Goal: Task Accomplishment & Management: Use online tool/utility

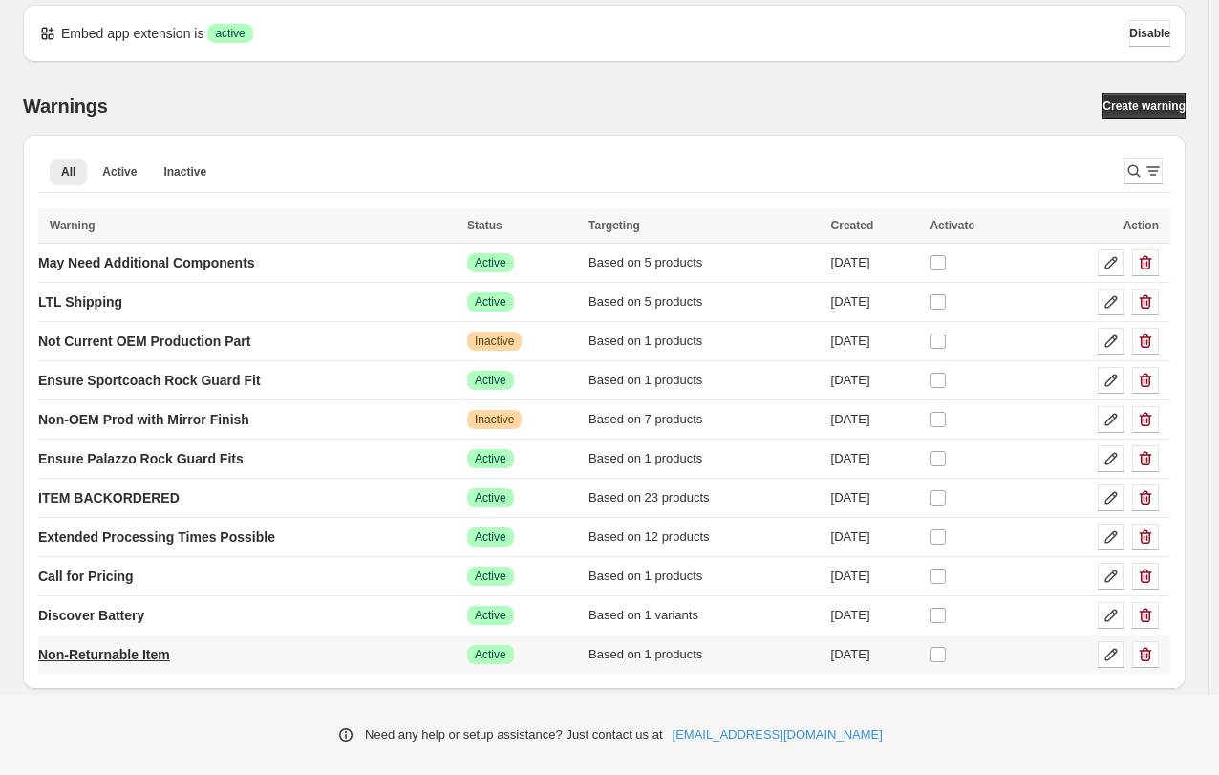
scroll to position [17, 0]
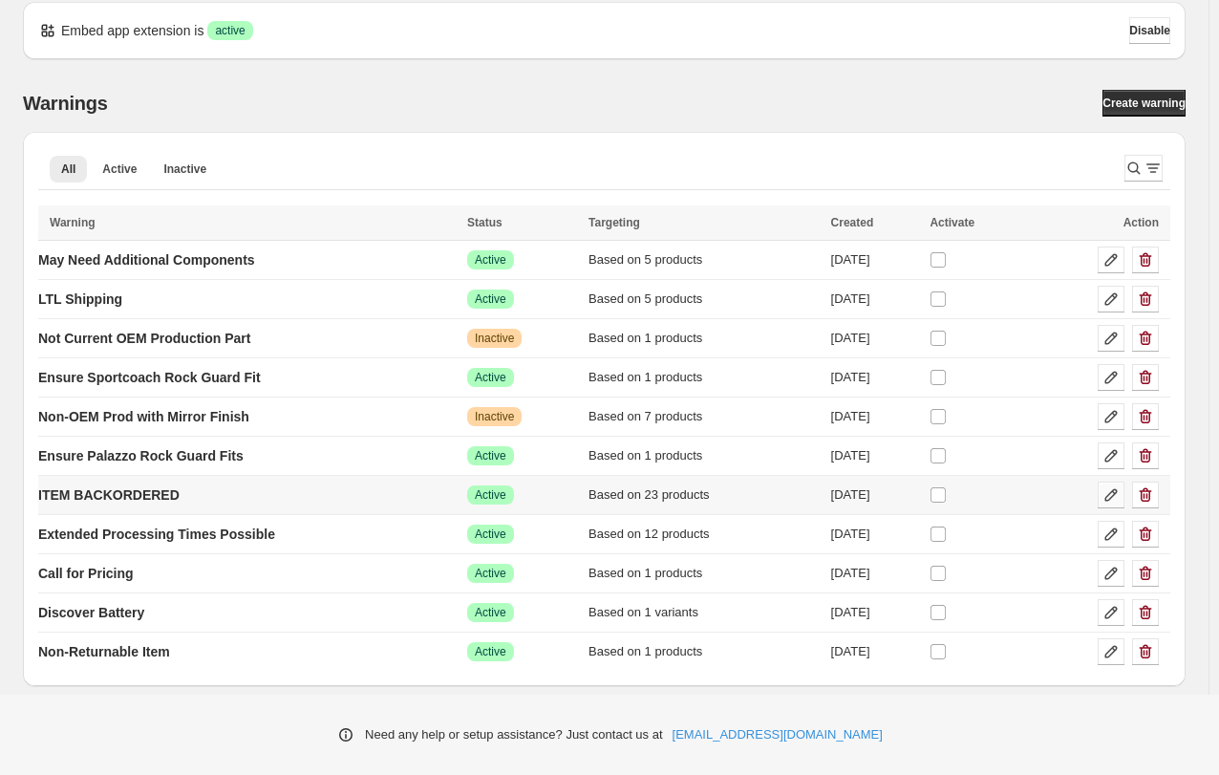
click at [1118, 494] on icon at bounding box center [1111, 495] width 12 height 12
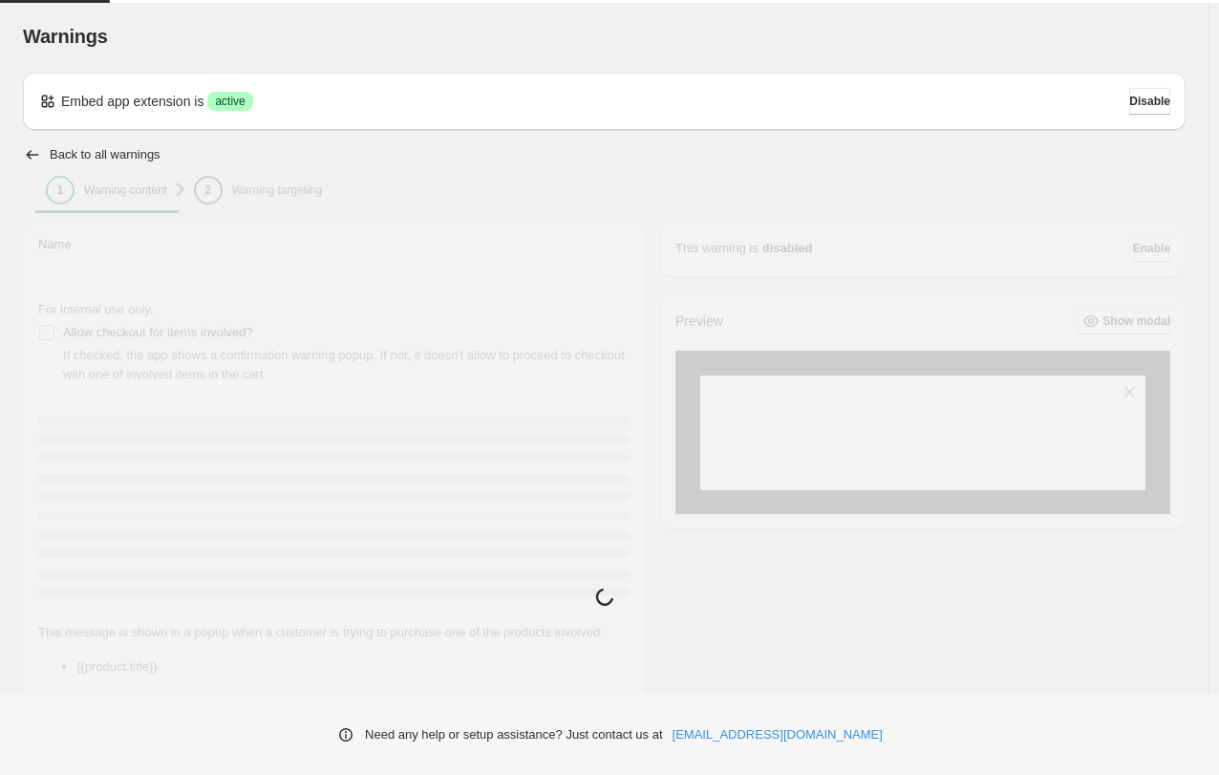
type input "**********"
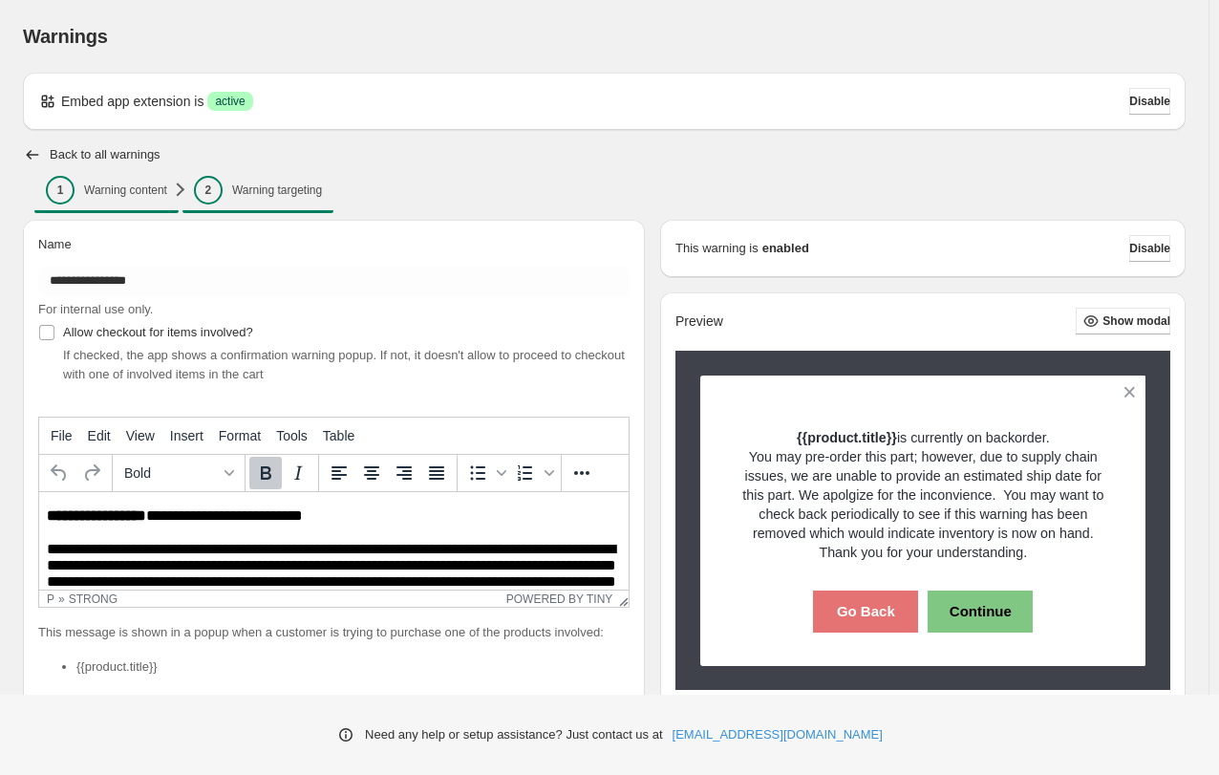
click at [256, 188] on p "Warning targeting" at bounding box center [277, 189] width 90 height 15
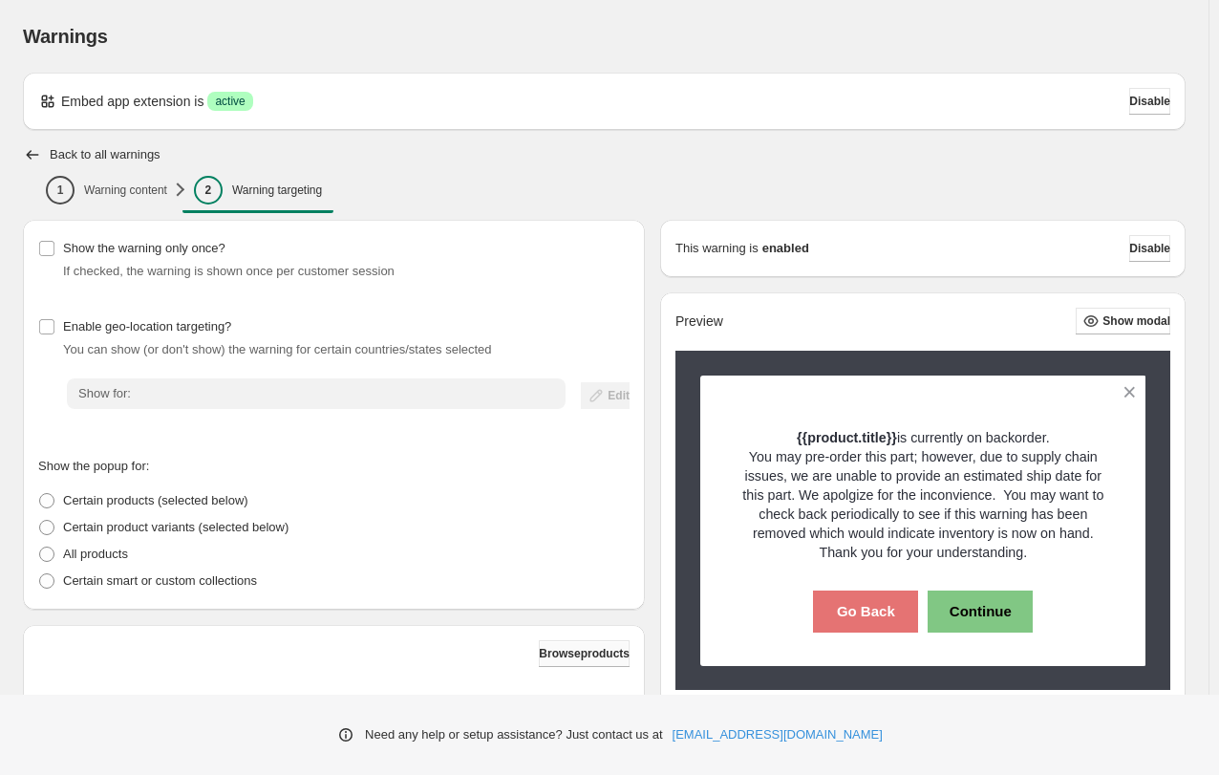
click at [539, 645] on button "Browse products" at bounding box center [584, 653] width 91 height 27
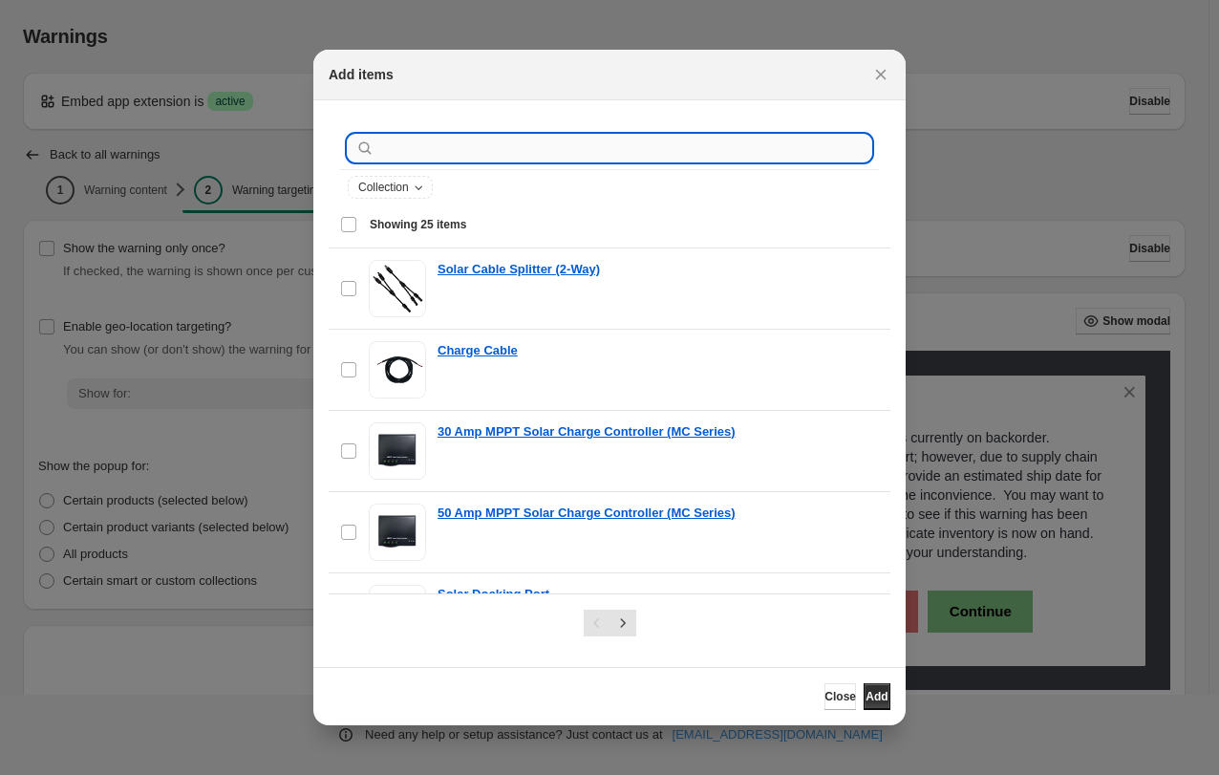
click at [391, 150] on input ":r1k:" at bounding box center [624, 148] width 493 height 27
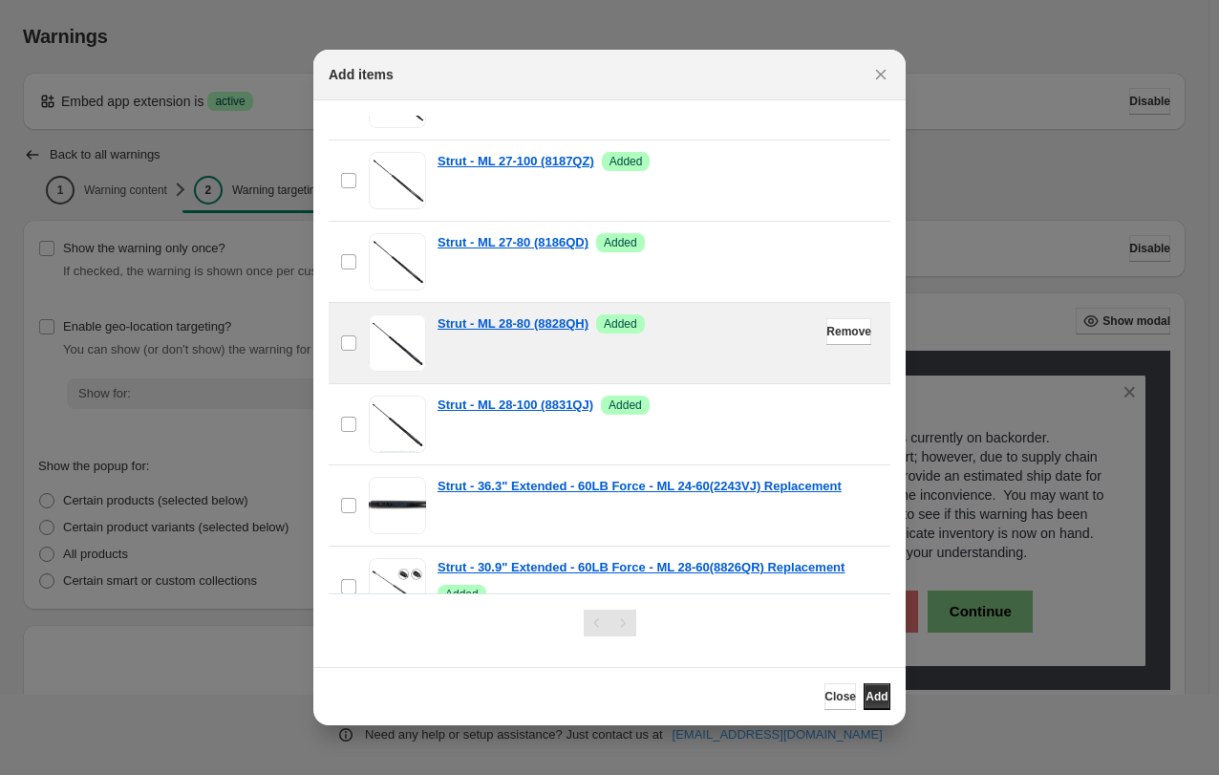
scroll to position [382, 0]
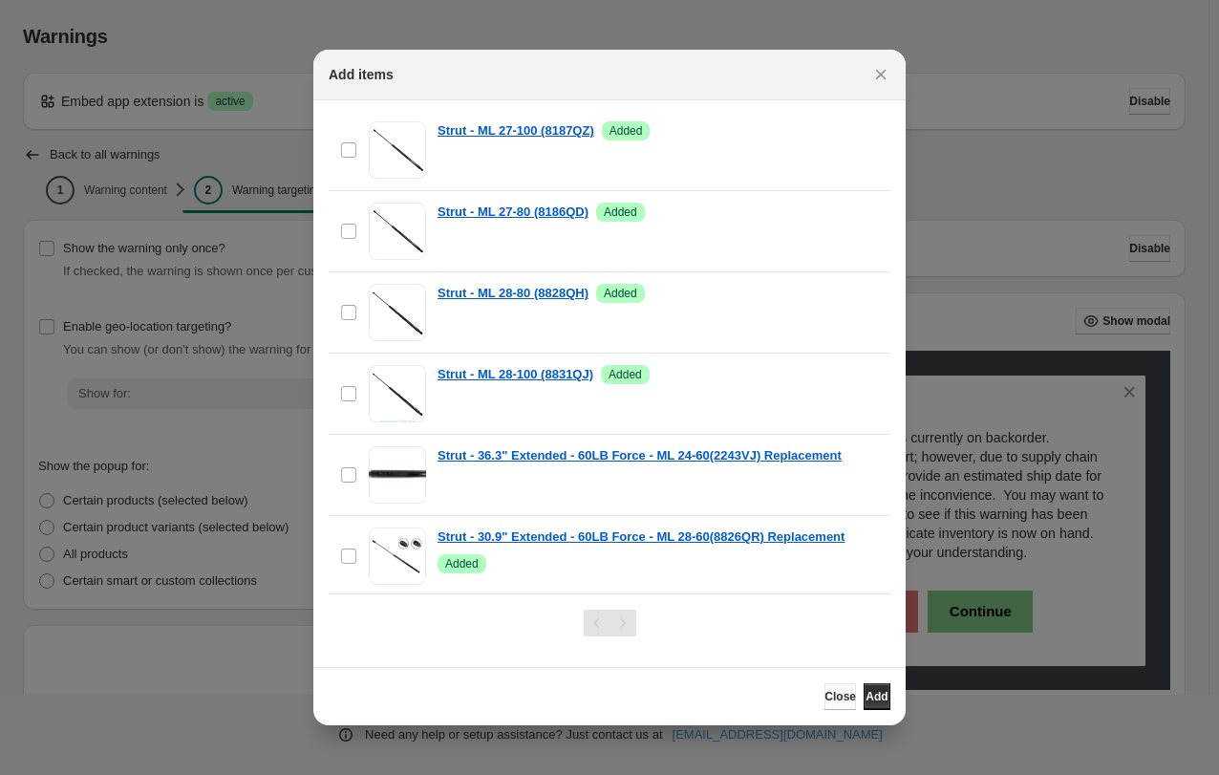
type input "******"
click at [824, 699] on span "Close" at bounding box center [840, 696] width 32 height 15
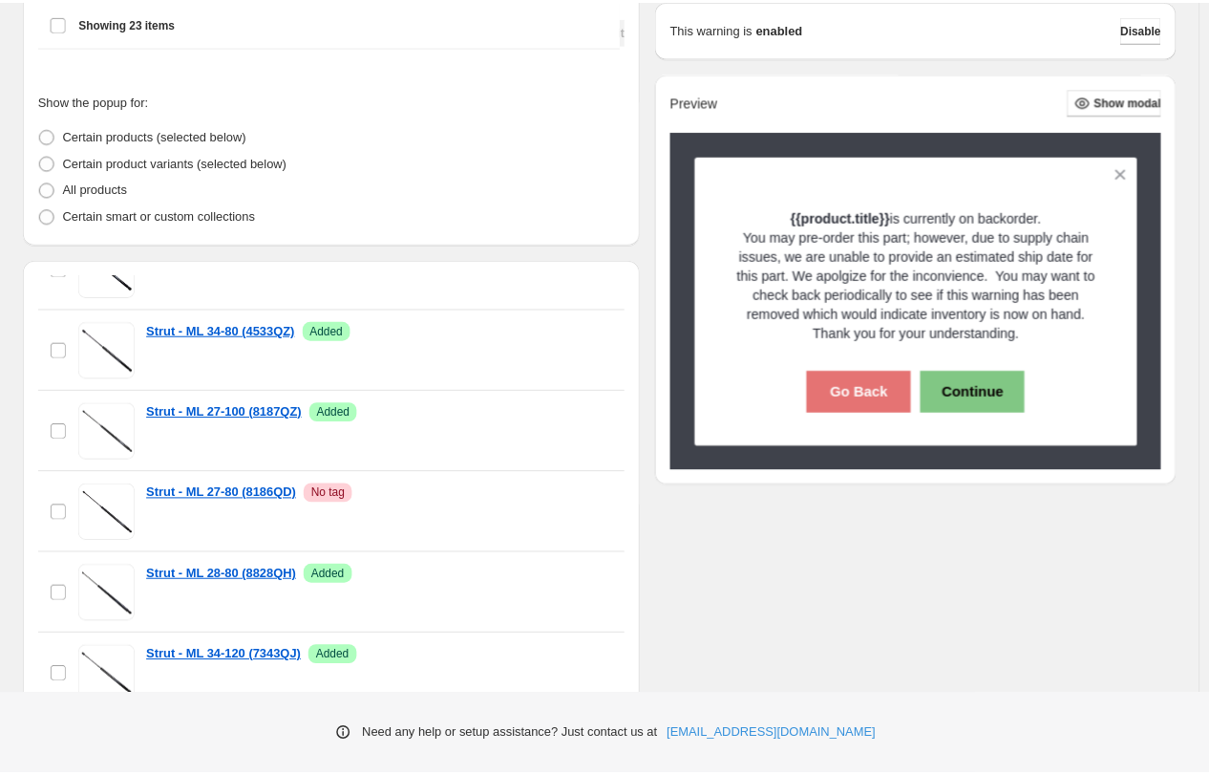
scroll to position [460, 0]
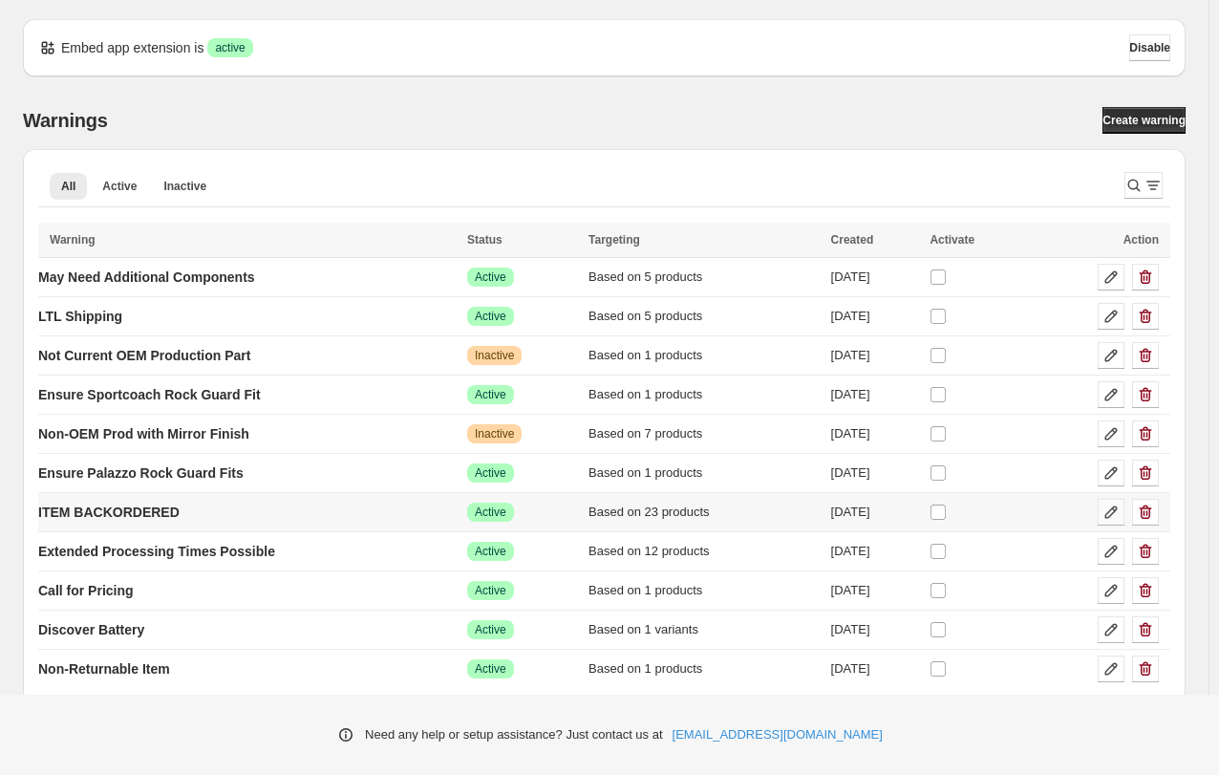
click at [1121, 509] on icon at bounding box center [1110, 511] width 19 height 19
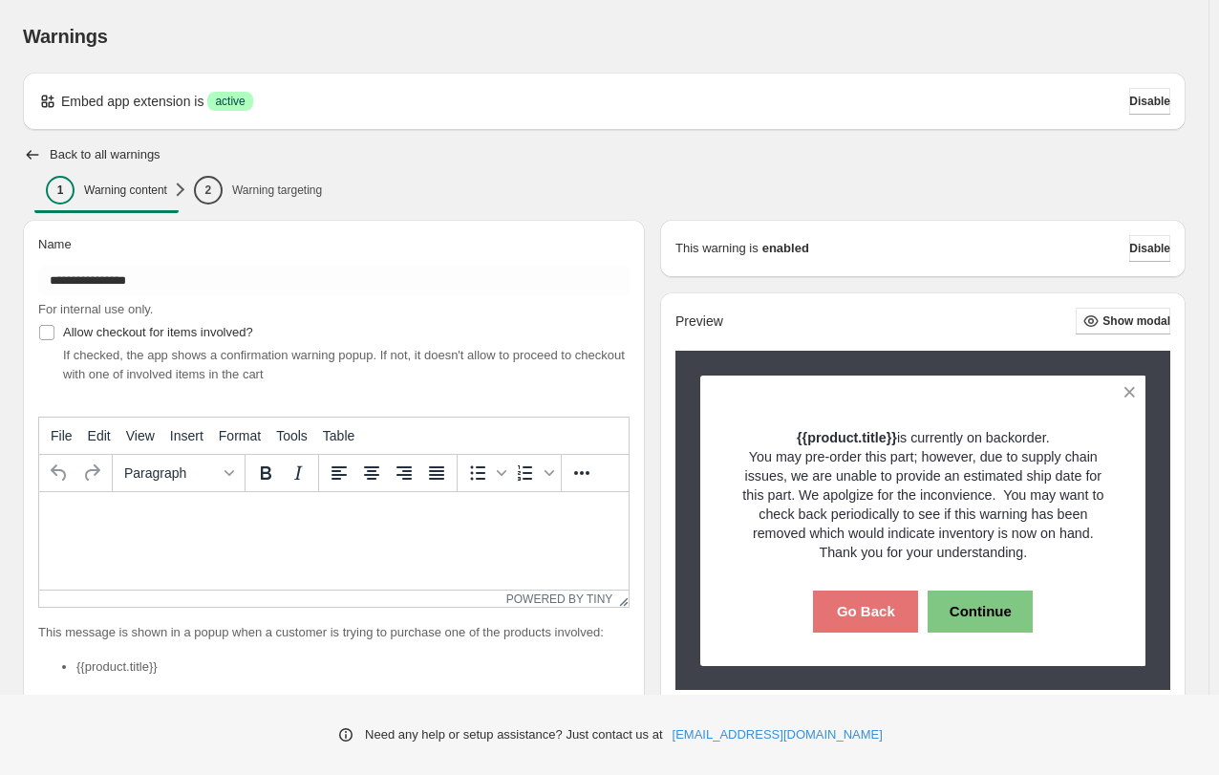
type input "**********"
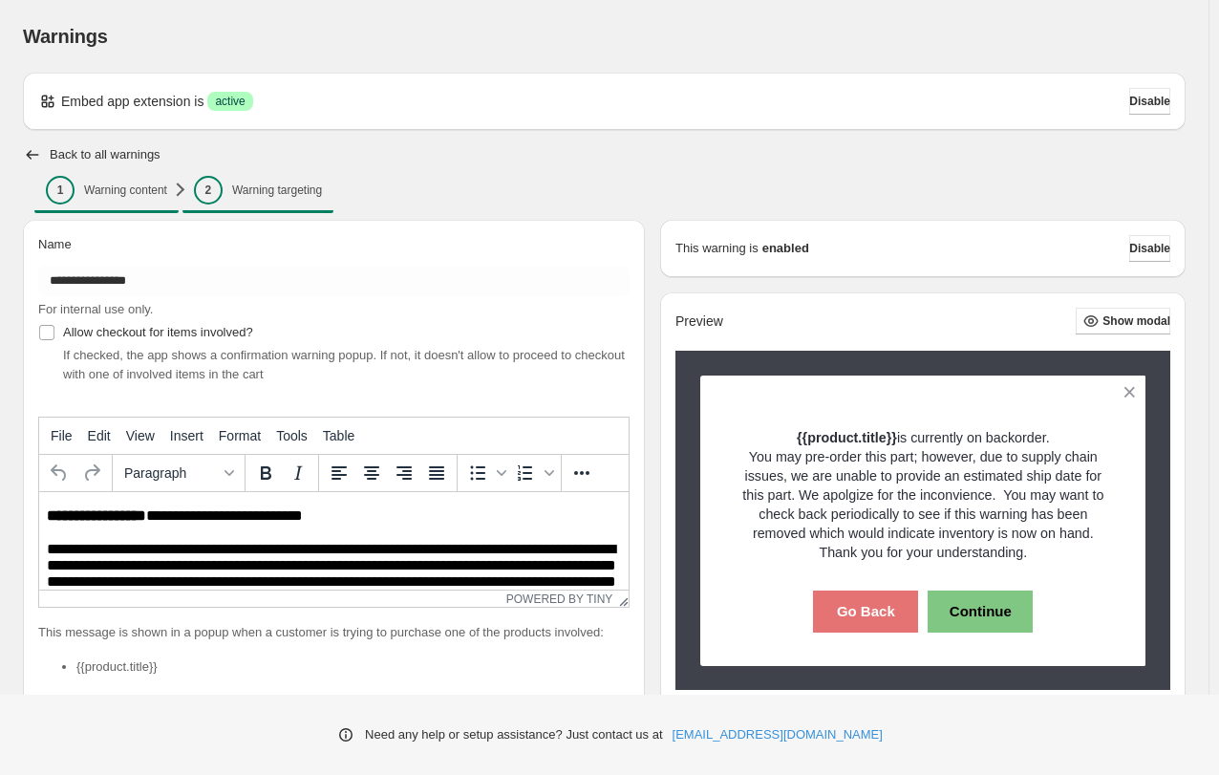
click at [264, 187] on p "Warning targeting" at bounding box center [277, 189] width 90 height 15
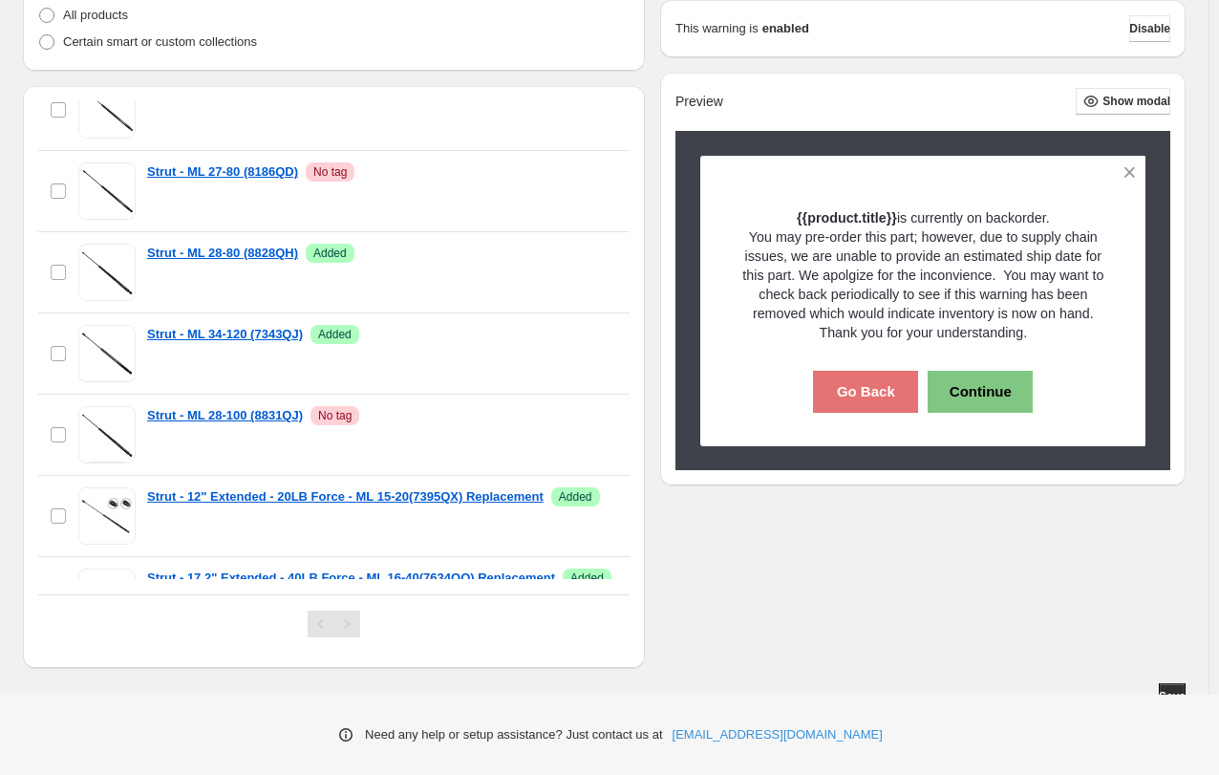
scroll to position [1364, 0]
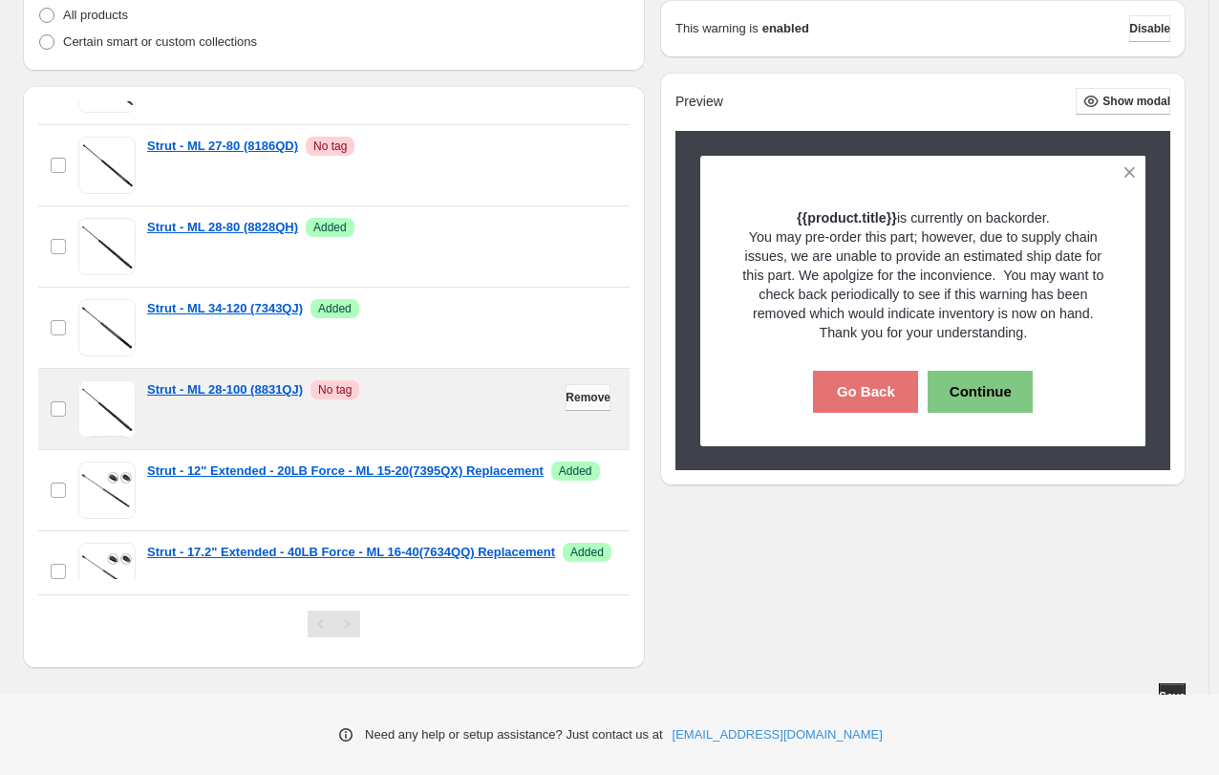
click at [575, 398] on span "Remove" at bounding box center [588, 397] width 45 height 15
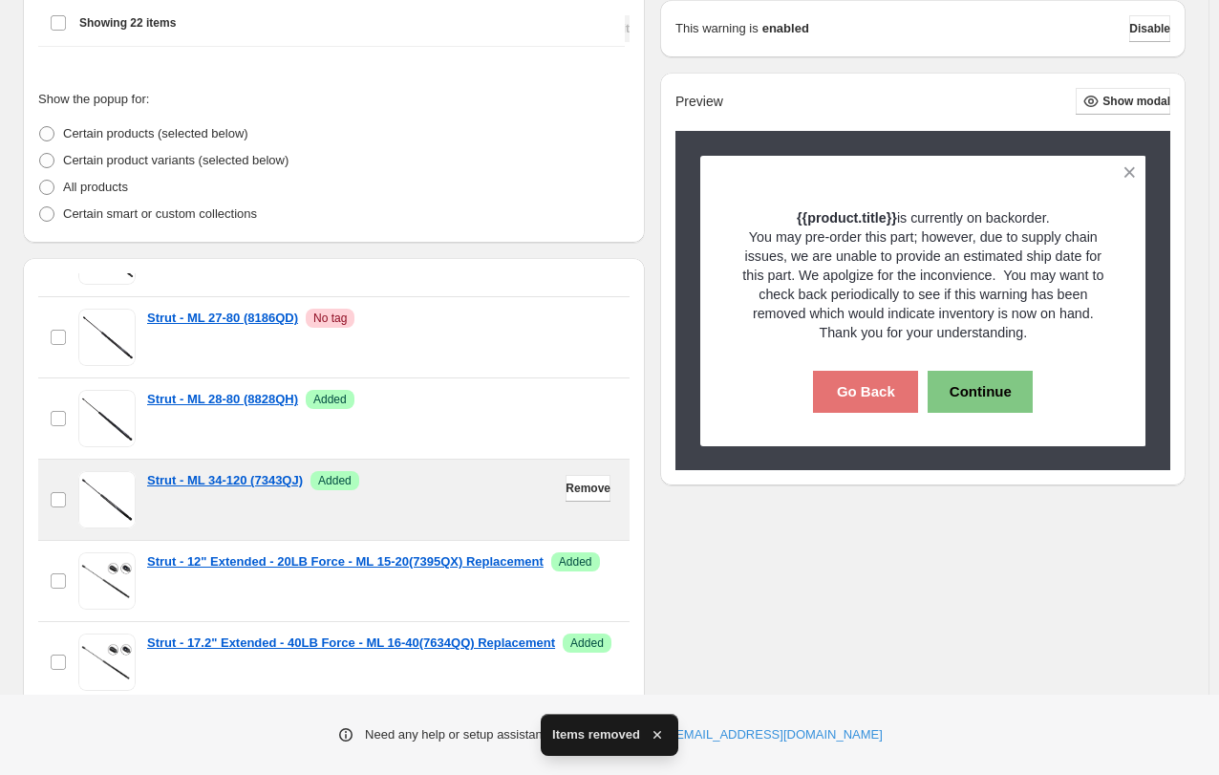
scroll to position [382, 0]
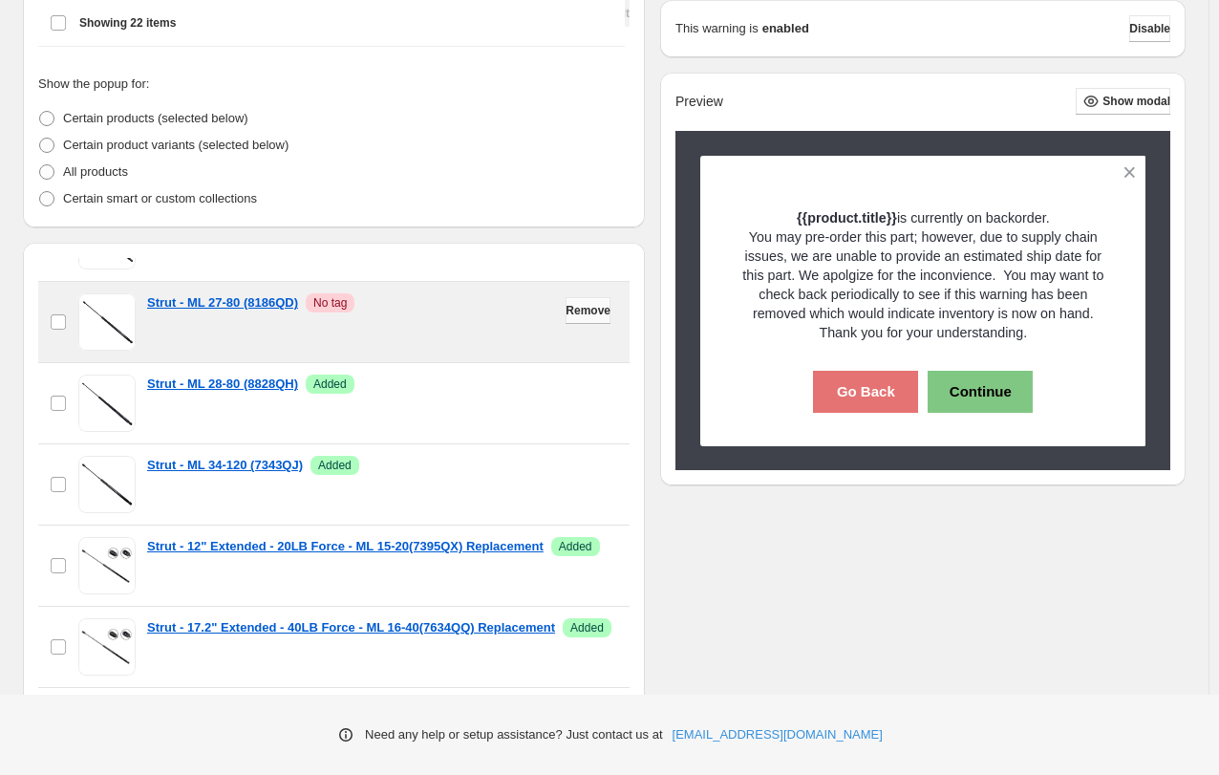
click at [566, 310] on span "Remove" at bounding box center [588, 310] width 45 height 15
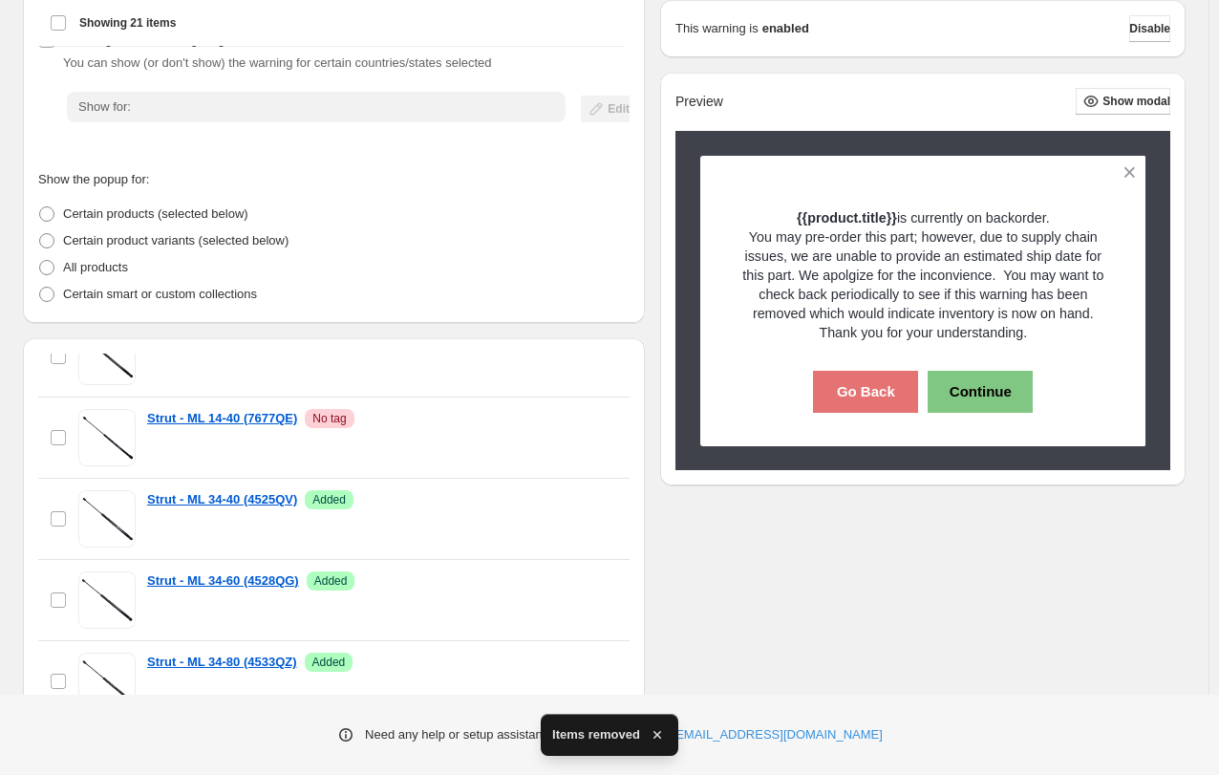
scroll to position [933, 0]
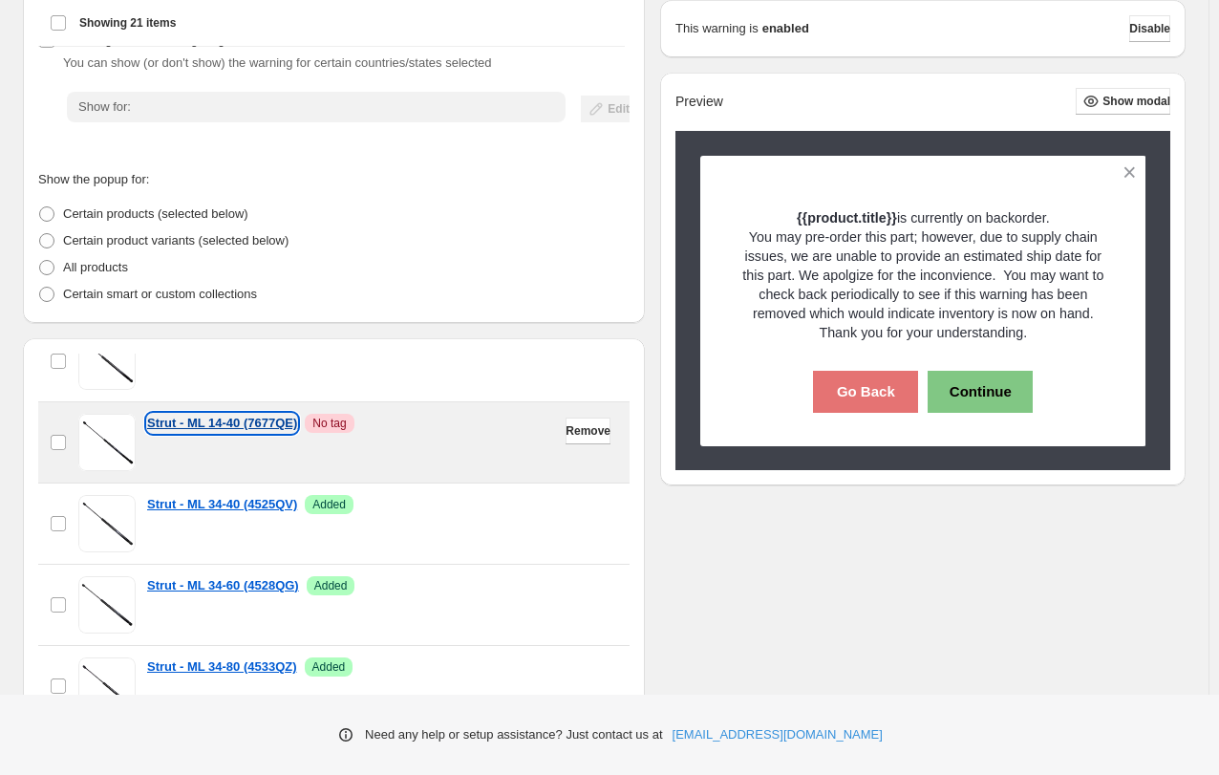
click at [260, 422] on p "Strut - ML 14-40 (7677QE)" at bounding box center [222, 423] width 150 height 19
click at [566, 432] on span "Remove" at bounding box center [588, 430] width 45 height 15
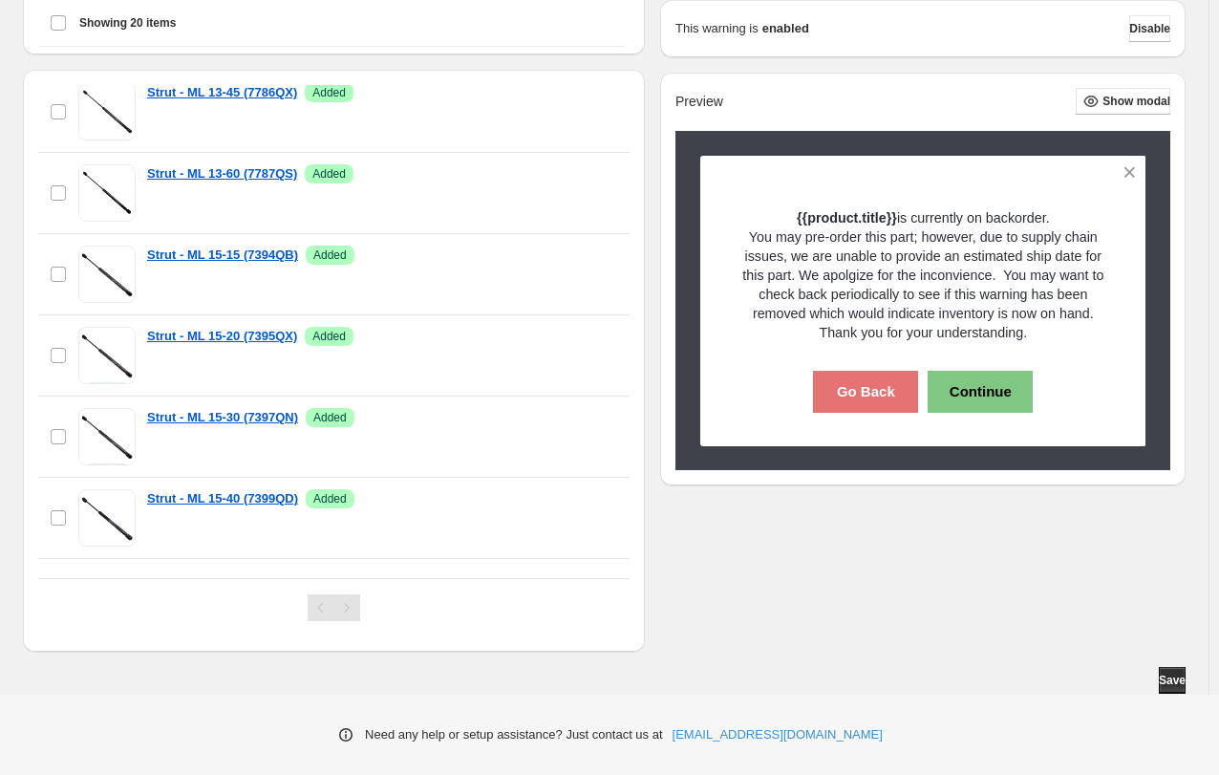
scroll to position [0, 0]
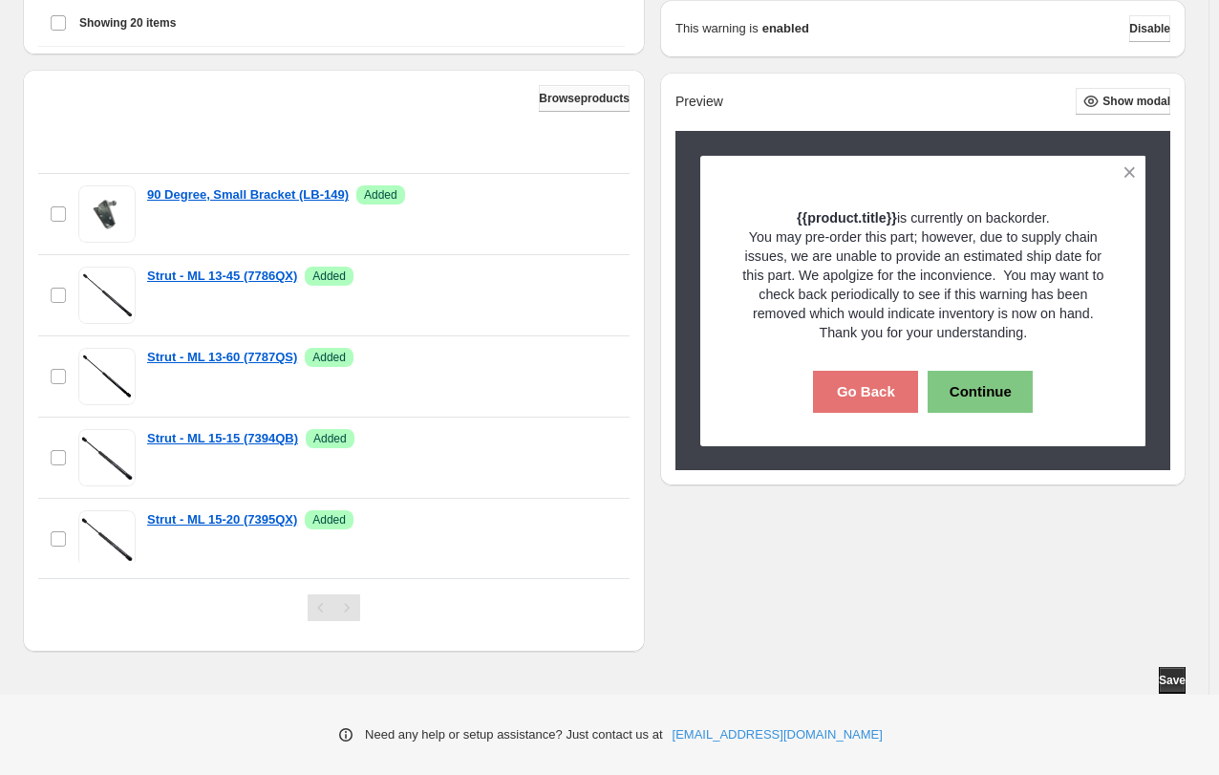
click at [558, 96] on span "Browse products" at bounding box center [584, 98] width 91 height 15
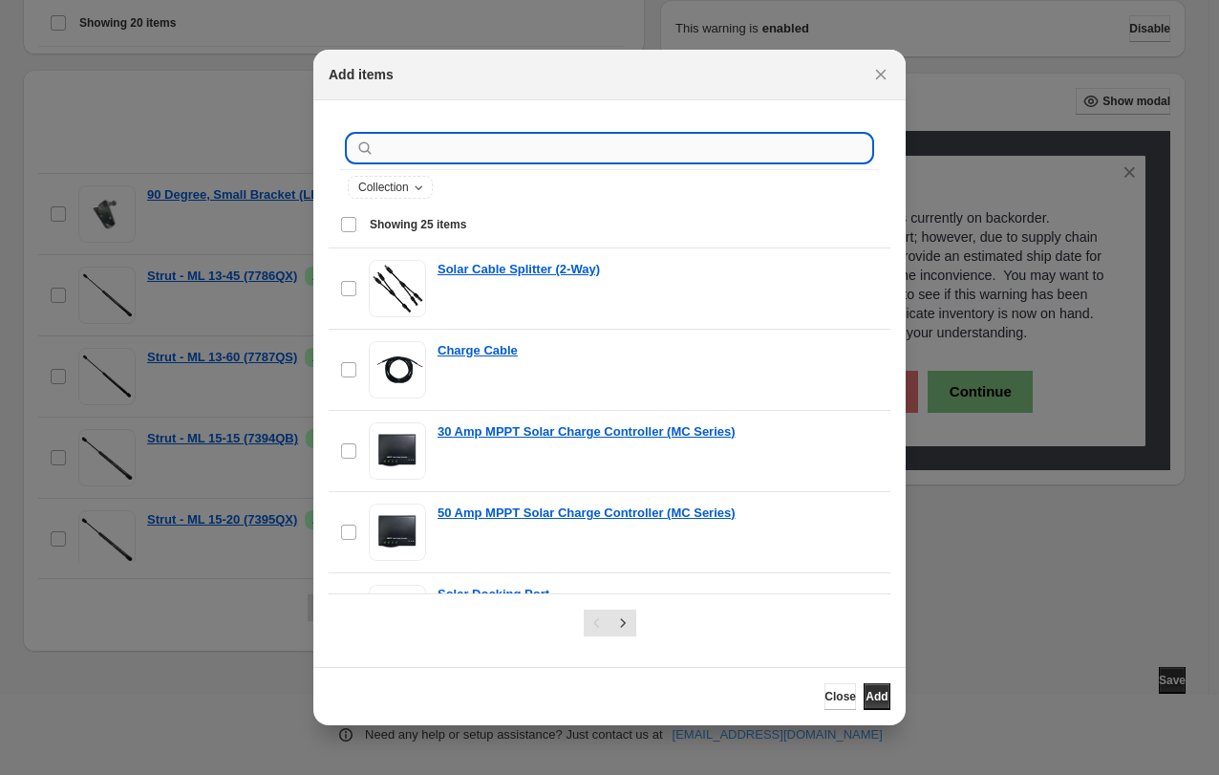
click at [432, 154] on input ":r1k:" at bounding box center [624, 148] width 493 height 27
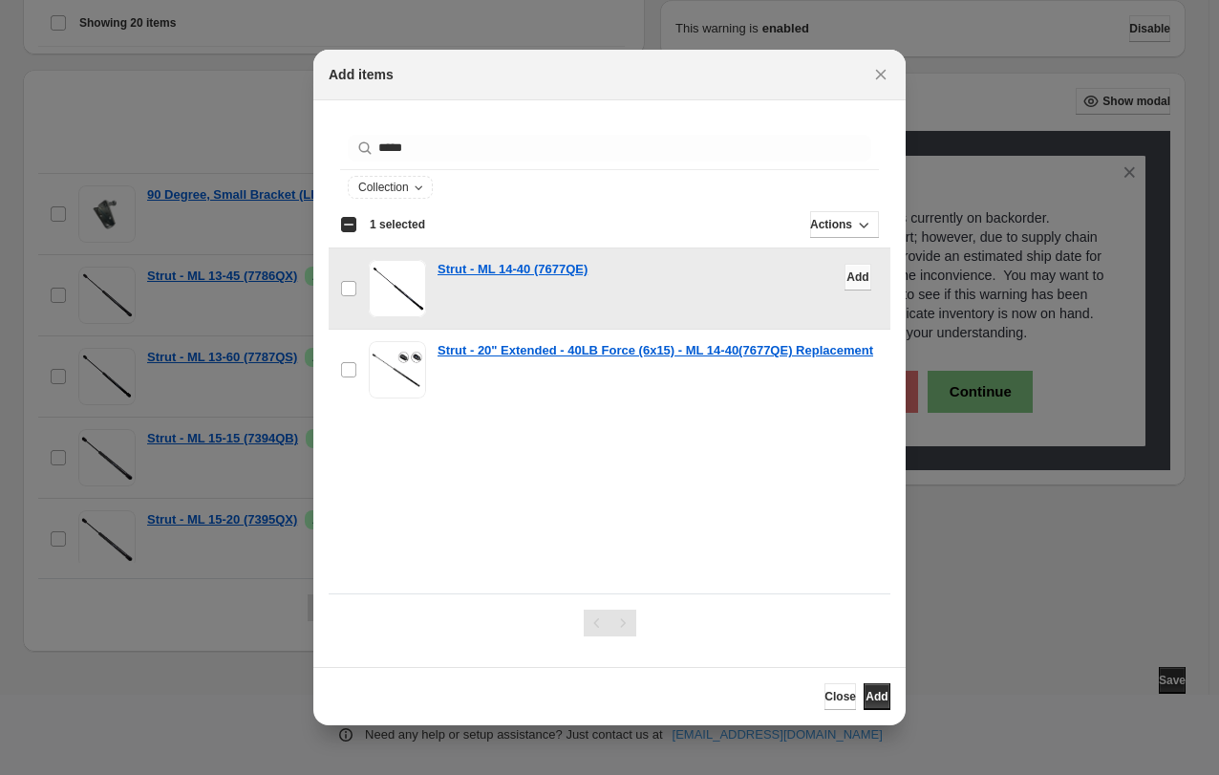
click at [846, 279] on span "Add" at bounding box center [857, 276] width 22 height 15
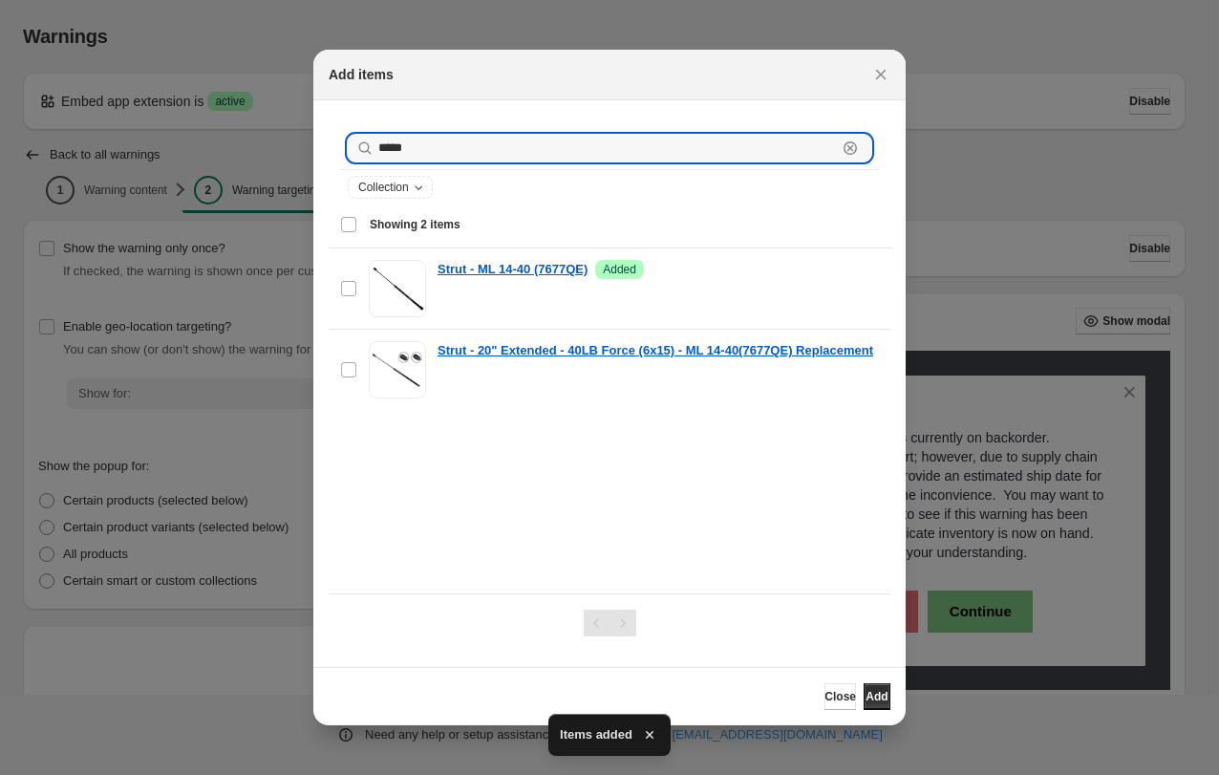
drag, startPoint x: 416, startPoint y: 146, endPoint x: 367, endPoint y: 148, distance: 48.8
click at [367, 148] on div "***** Clear" at bounding box center [609, 148] width 523 height 27
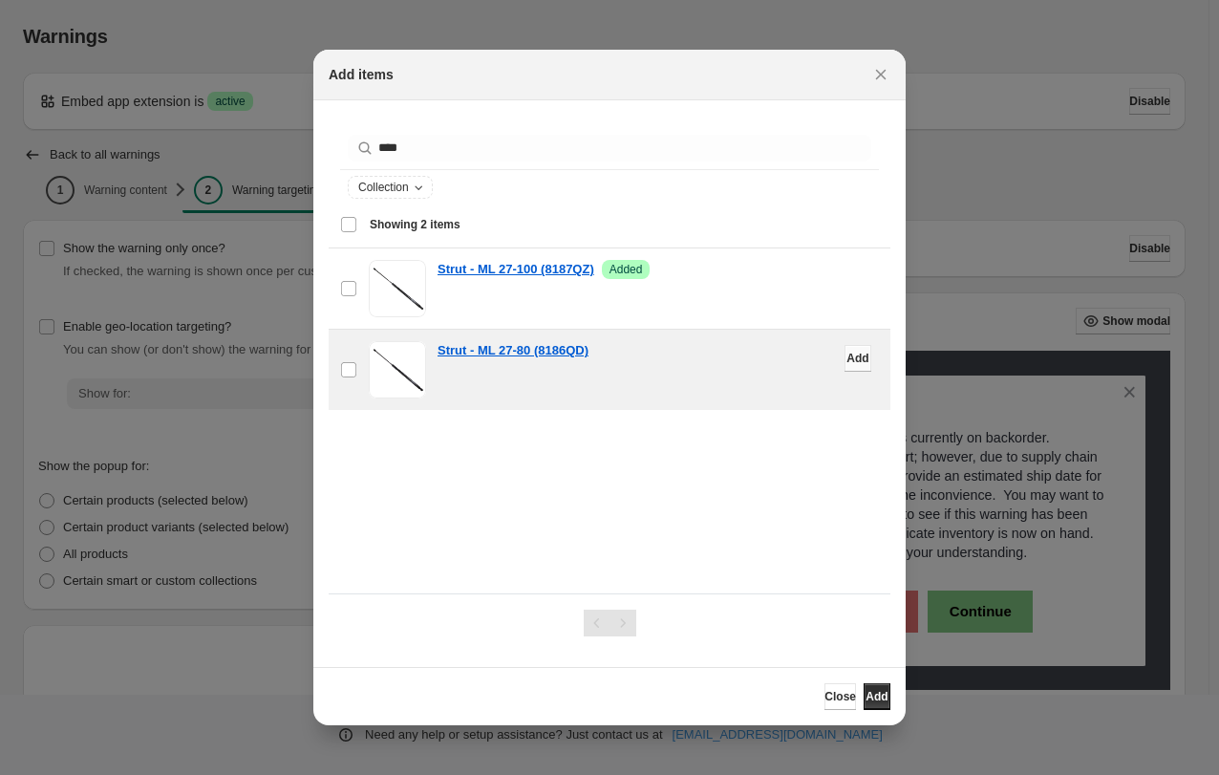
click at [846, 360] on span "Add" at bounding box center [857, 358] width 22 height 15
drag, startPoint x: 375, startPoint y: 145, endPoint x: 459, endPoint y: 154, distance: 83.6
click at [459, 154] on div "**** Clear" at bounding box center [609, 148] width 523 height 27
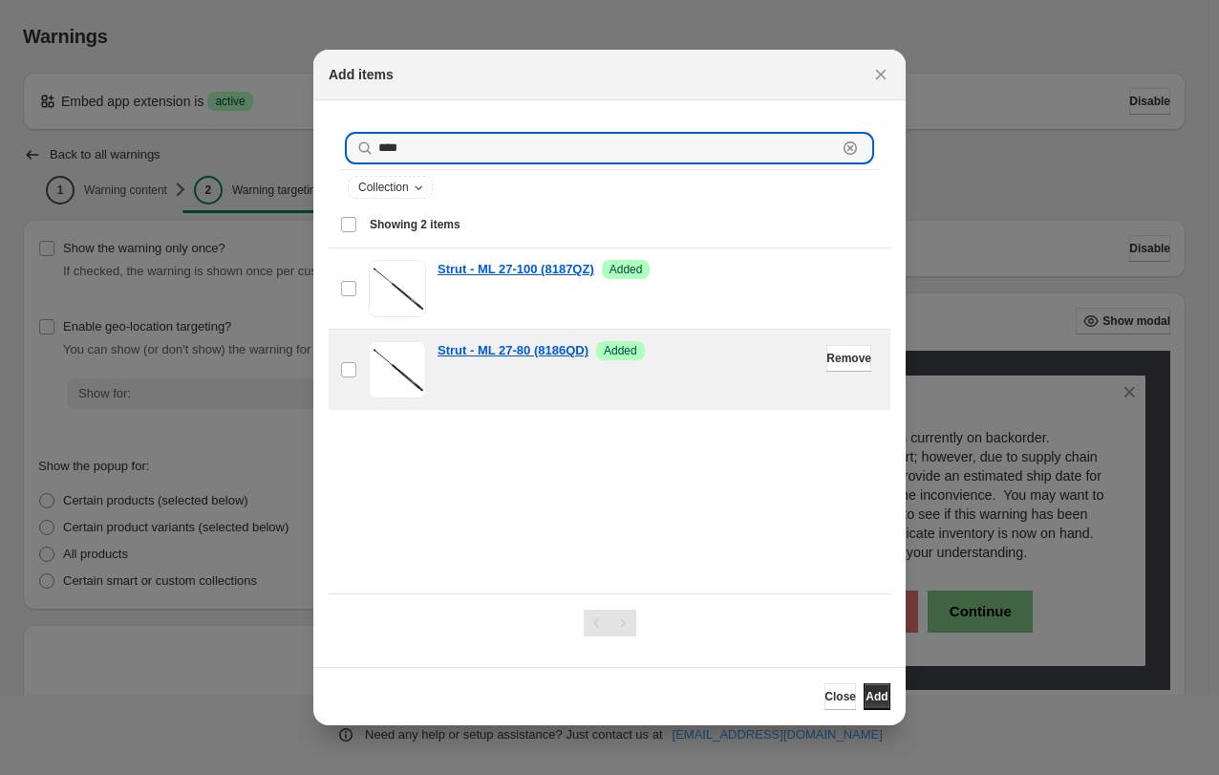
drag, startPoint x: 433, startPoint y: 151, endPoint x: 366, endPoint y: 149, distance: 66.9
click at [366, 149] on div "**** Clear" at bounding box center [609, 148] width 523 height 27
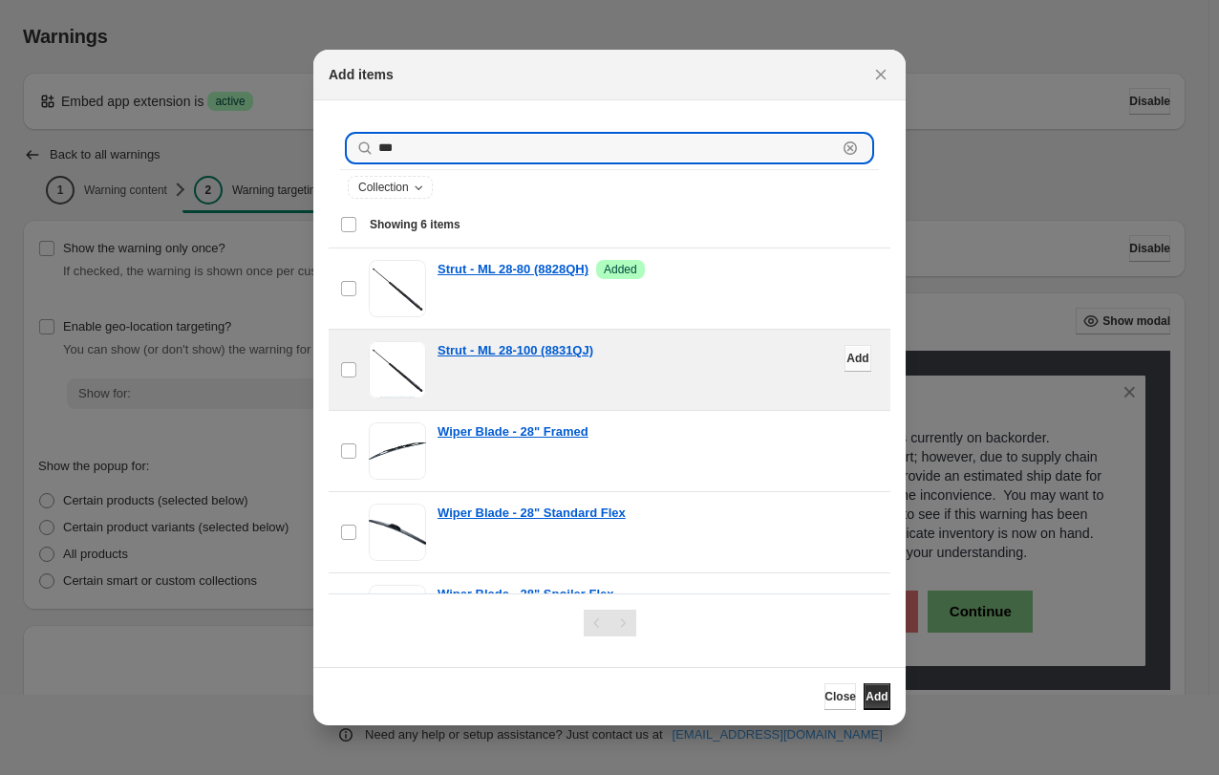
type input "***"
click at [846, 358] on span "Add" at bounding box center [857, 358] width 22 height 15
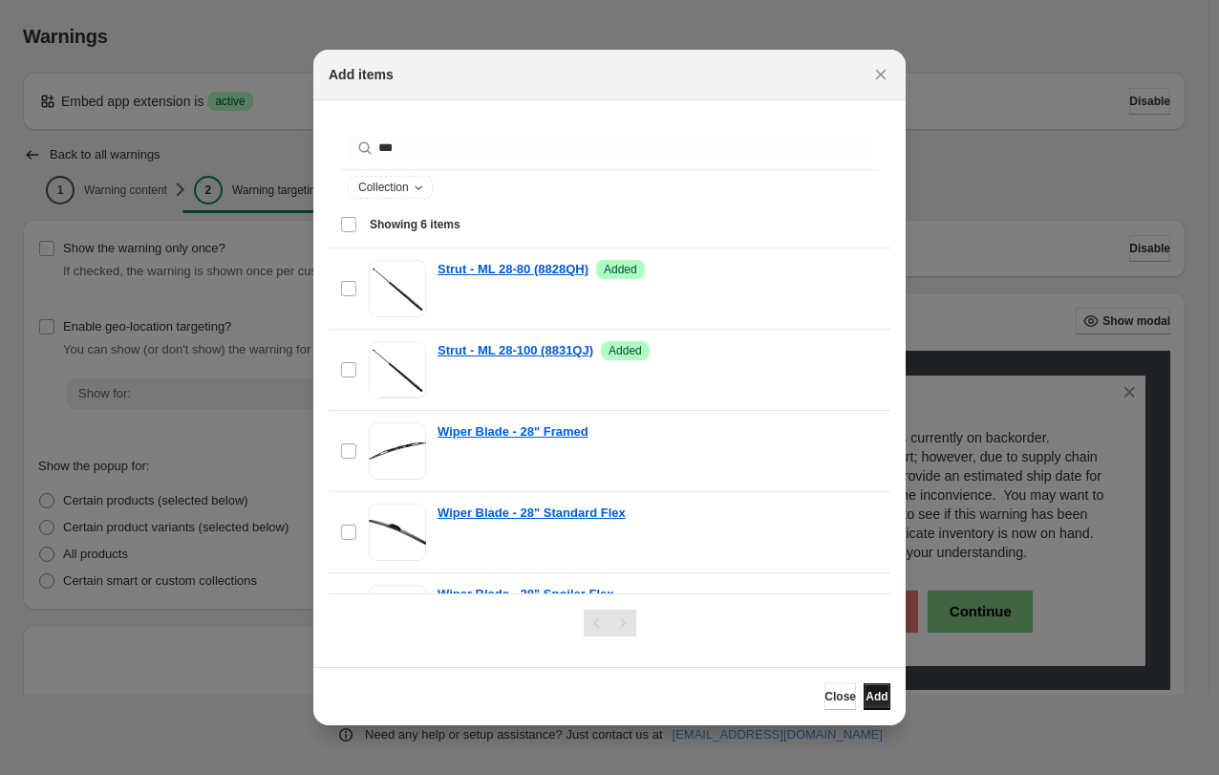
click at [867, 694] on span "Add" at bounding box center [876, 696] width 22 height 15
click at [824, 693] on span "Close" at bounding box center [840, 696] width 32 height 15
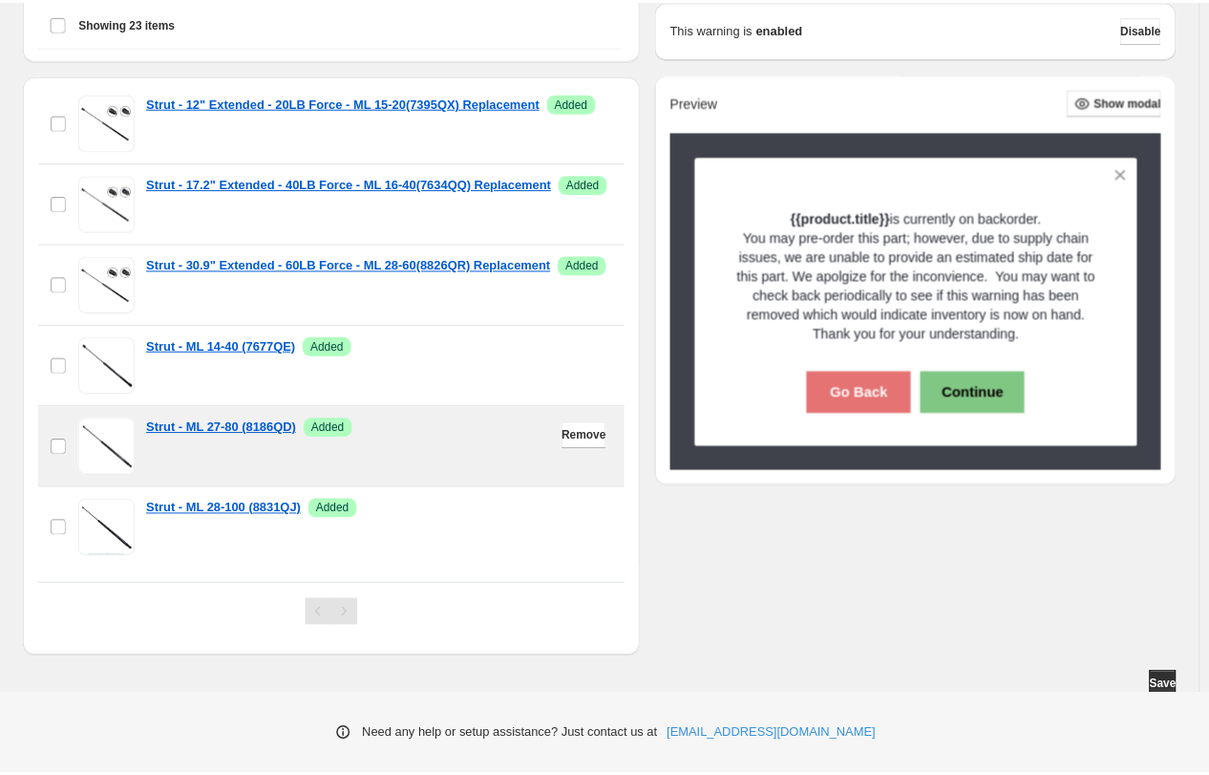
scroll to position [556, 0]
